Goal: Transaction & Acquisition: Obtain resource

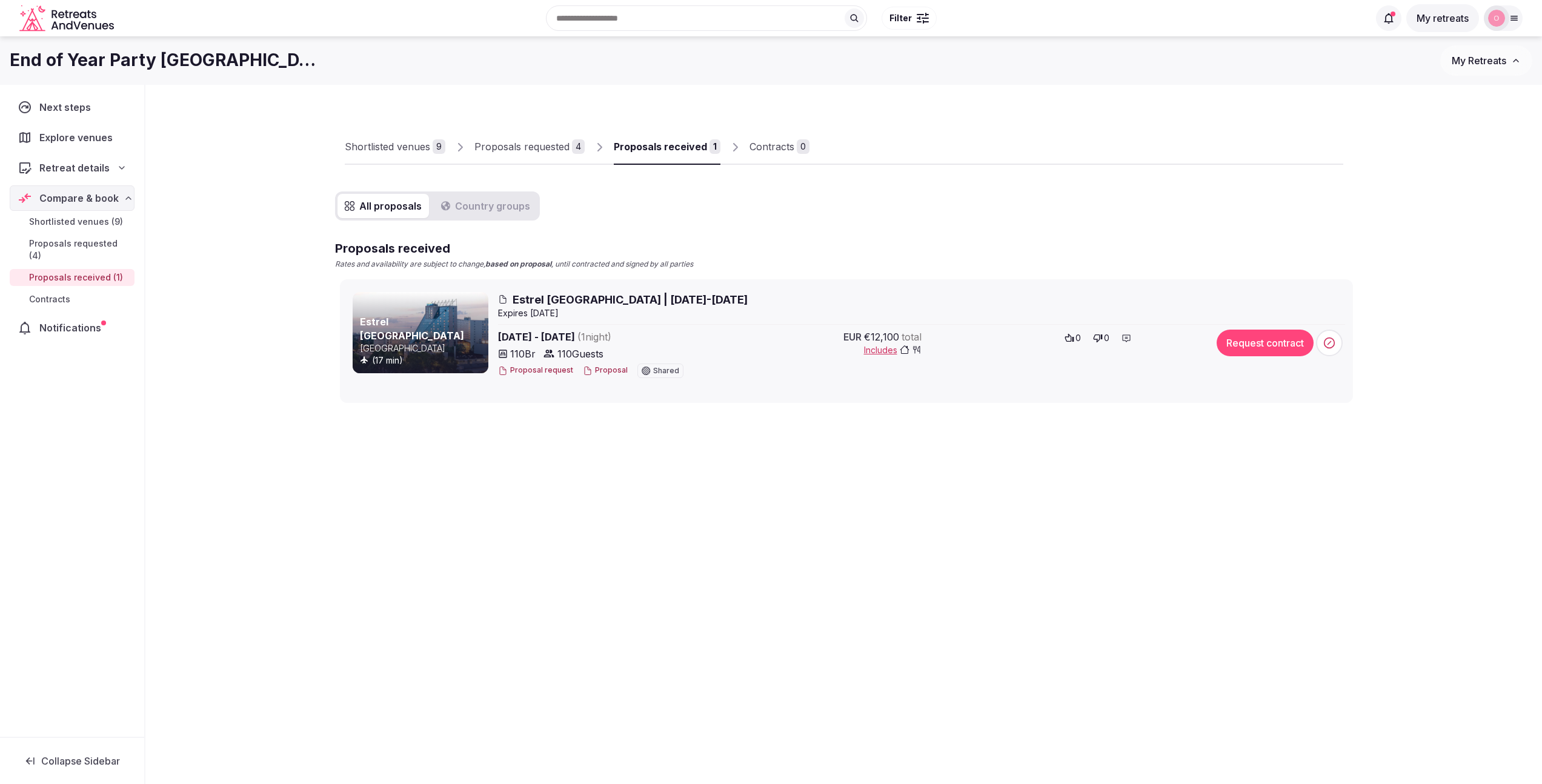
click at [549, 301] on span "Estrel [GEOGRAPHIC_DATA] | [DATE]-[DATE]" at bounding box center [630, 299] width 235 height 15
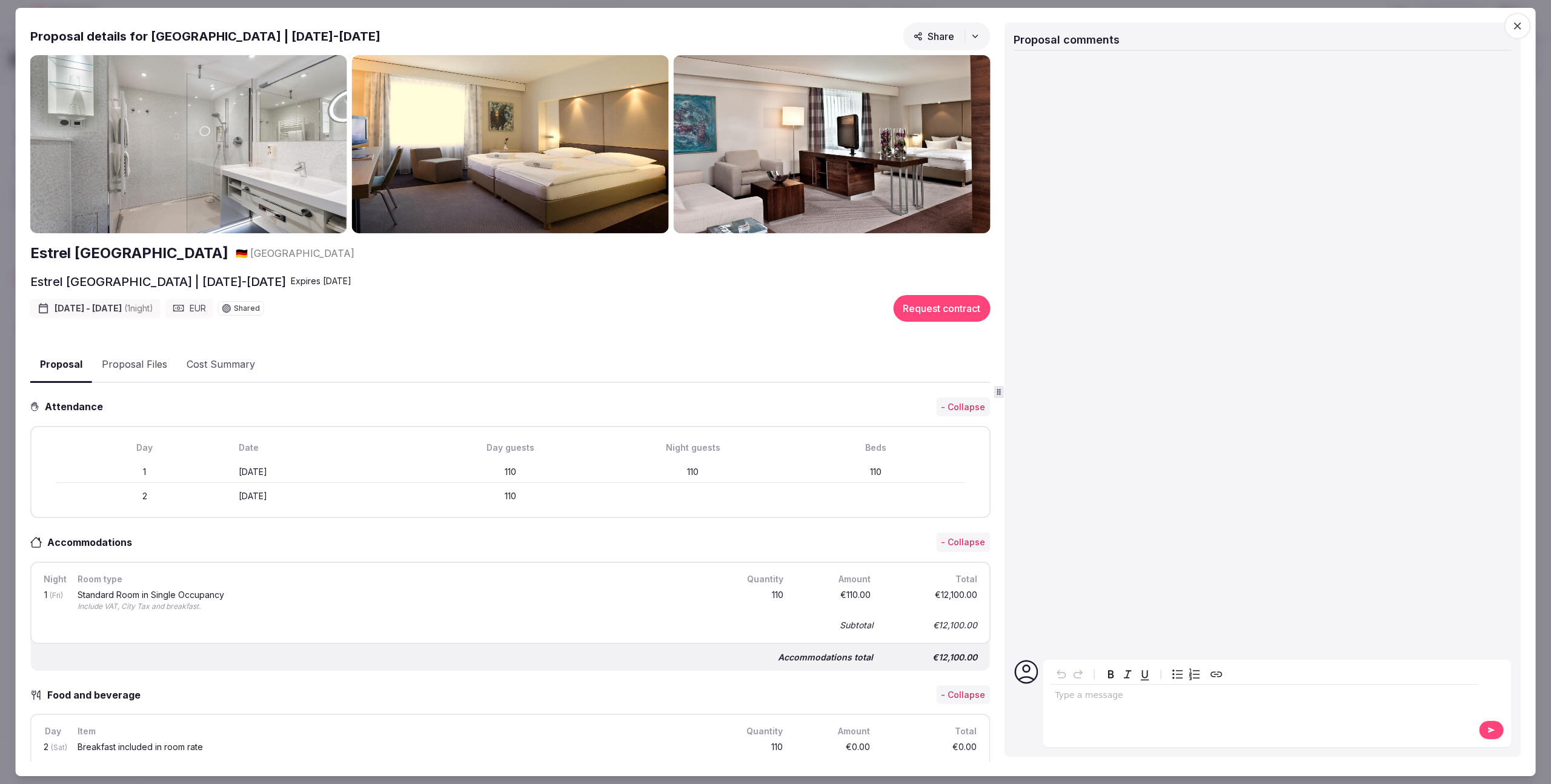
click at [1522, 28] on icon "button" at bounding box center [1517, 26] width 12 height 12
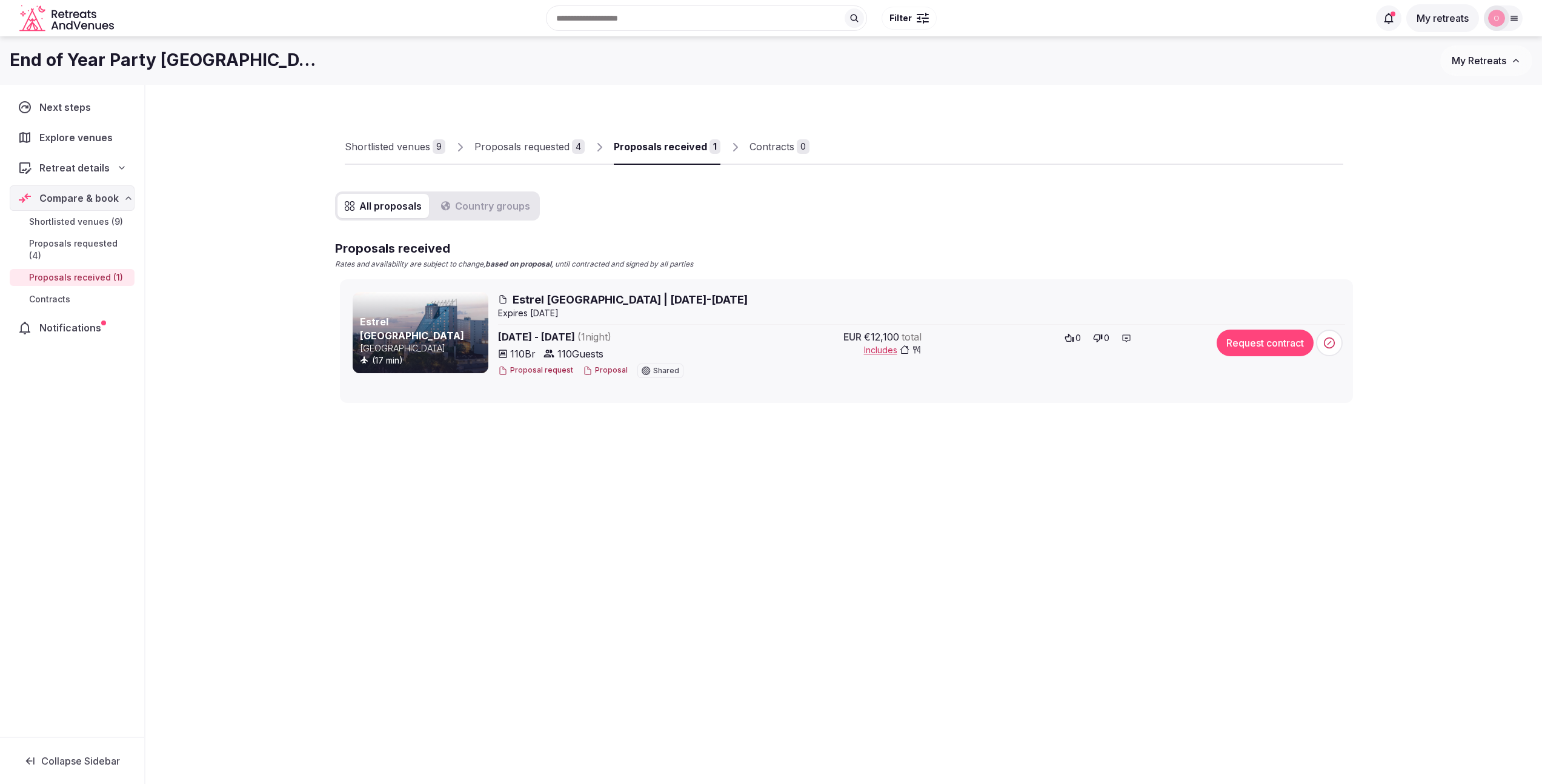
click at [885, 351] on span "Includes" at bounding box center [892, 350] width 57 height 12
click at [846, 425] on div "Shortlisted venues 9 Proposals requested 4 Proposals received 1 Contracts 0 All…" at bounding box center [844, 307] width 1397 height 444
click at [594, 372] on button "Proposal" at bounding box center [605, 371] width 45 height 10
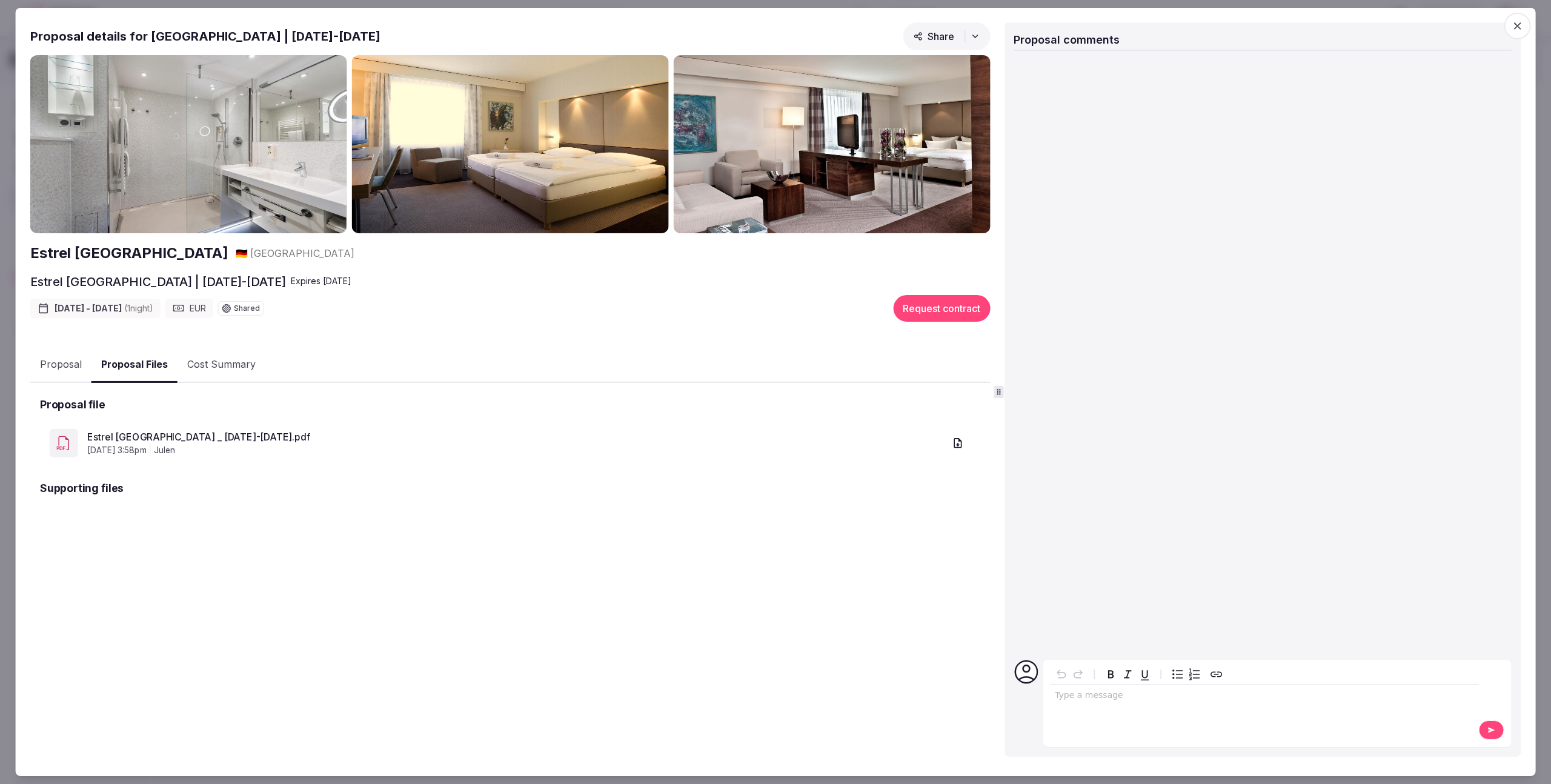
click at [131, 369] on button "Proposal Files" at bounding box center [134, 365] width 86 height 36
click at [121, 440] on link "Estrel [GEOGRAPHIC_DATA] _ [DATE]-[DATE].pdf" at bounding box center [517, 438] width 875 height 14
click at [1519, 27] on icon "button" at bounding box center [1517, 26] width 12 height 12
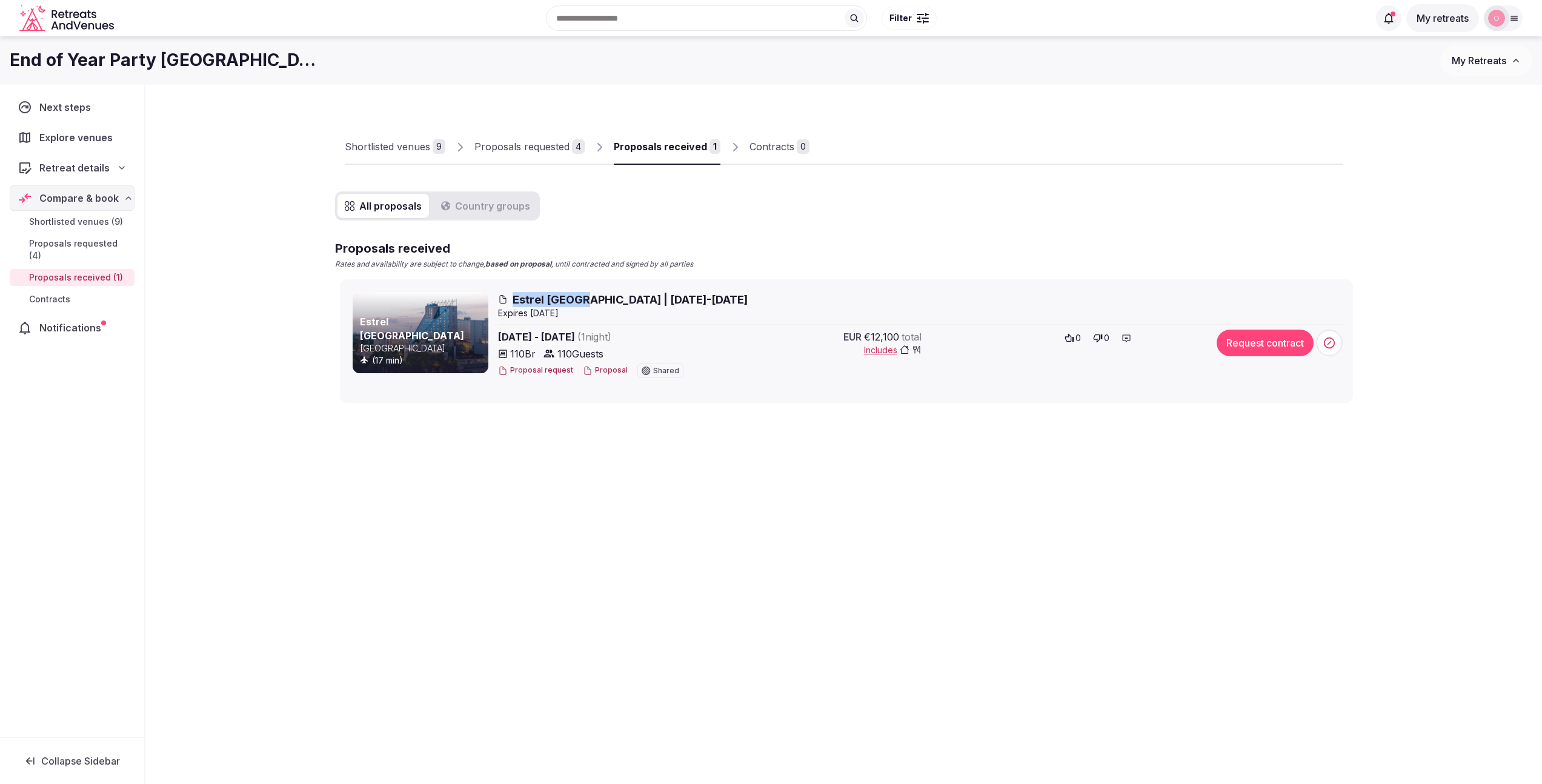
drag, startPoint x: 511, startPoint y: 299, endPoint x: 574, endPoint y: 299, distance: 63.0
click at [574, 299] on h2 "Estrel [GEOGRAPHIC_DATA] | [DATE]-[DATE]" at bounding box center [922, 299] width 847 height 15
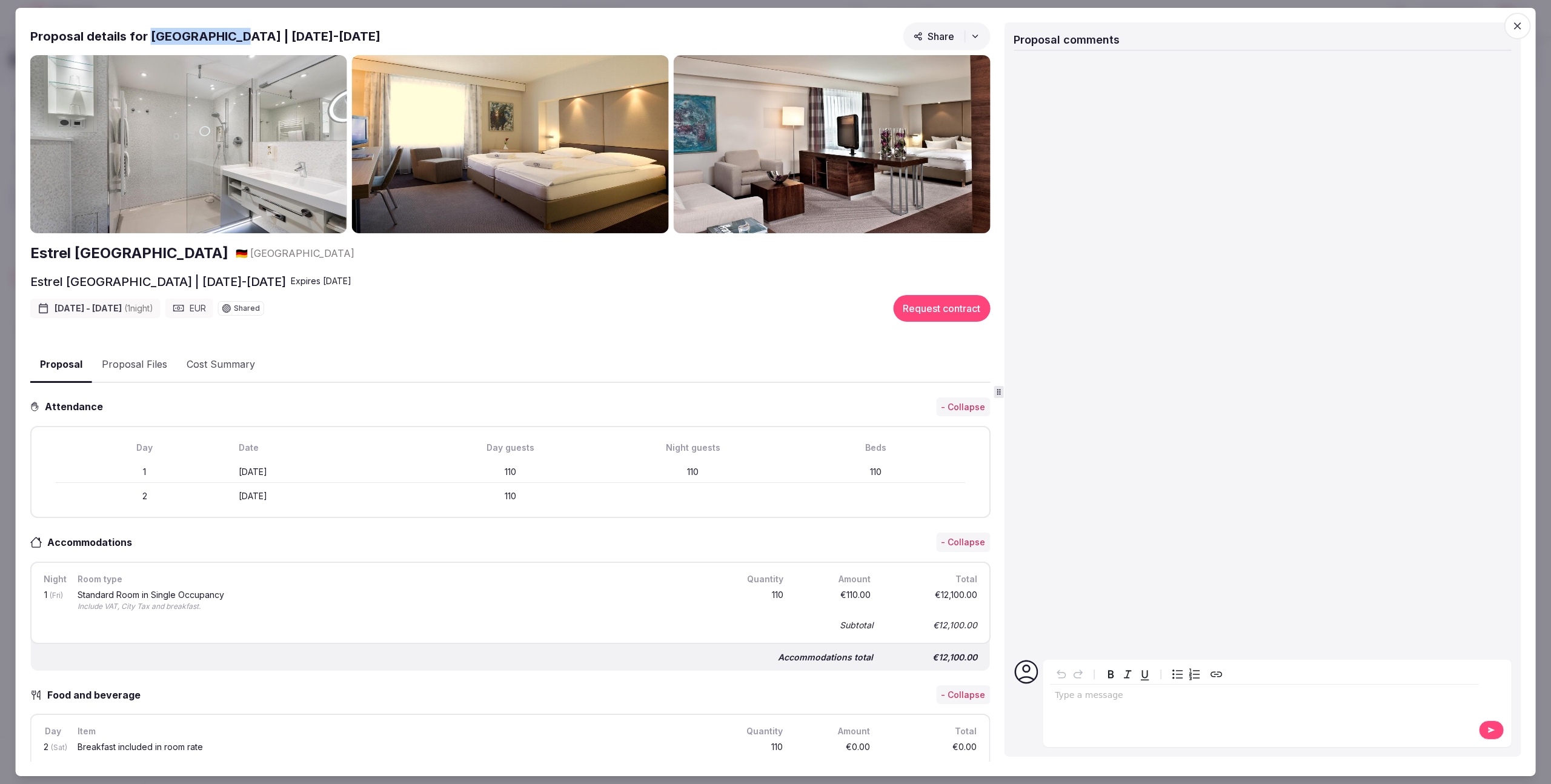
drag, startPoint x: 148, startPoint y: 37, endPoint x: 217, endPoint y: 38, distance: 69.0
click at [217, 38] on h2 "Proposal details for [GEOGRAPHIC_DATA] | [DATE]-[DATE]" at bounding box center [206, 36] width 350 height 17
copy h2 "Estrel [GEOGRAPHIC_DATA]"
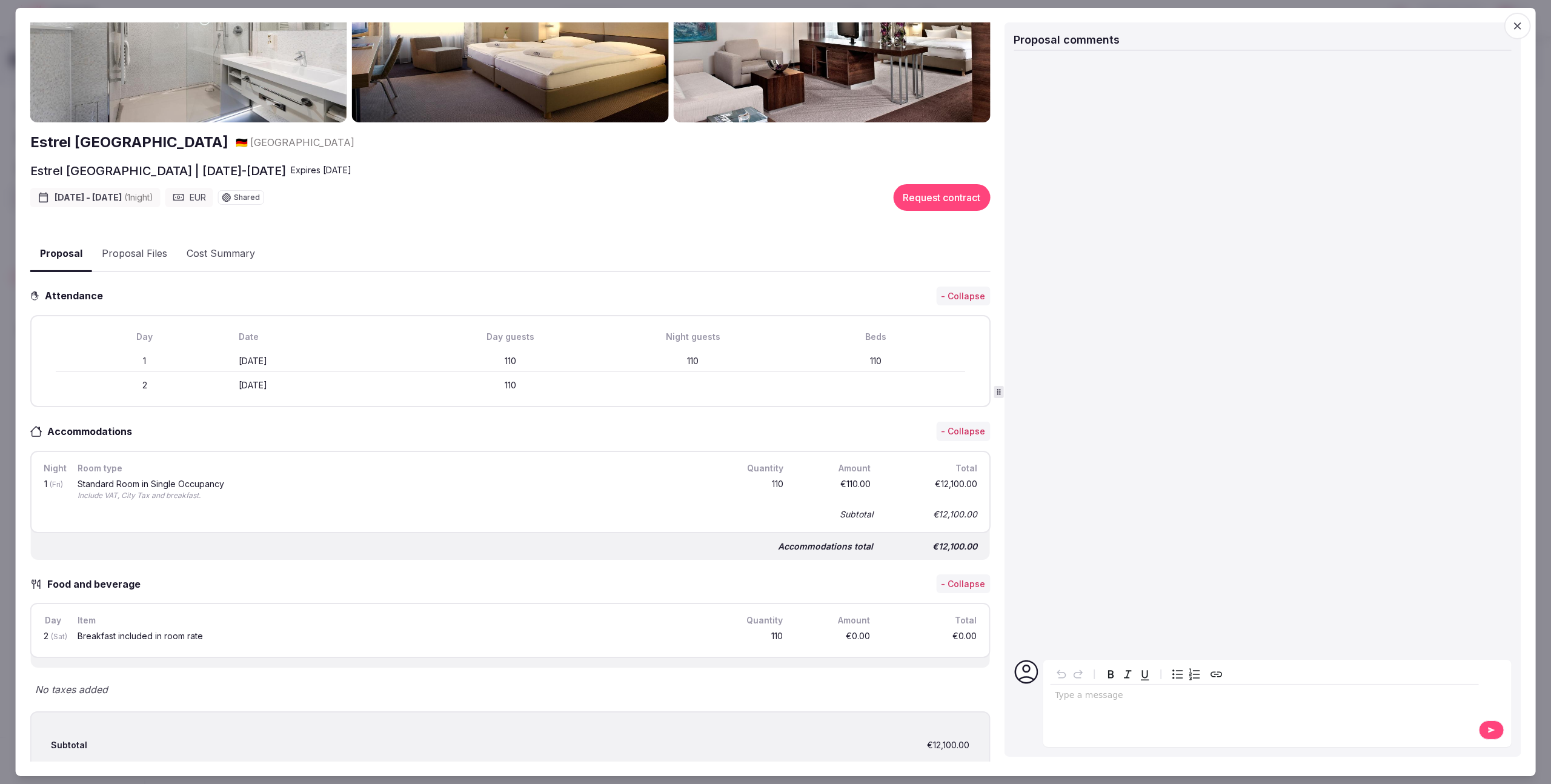
scroll to position [132, 0]
